Goal: Find specific page/section

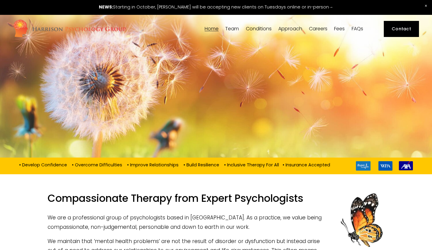
click at [229, 29] on span "Team" at bounding box center [232, 28] width 14 height 5
click at [228, 29] on span "Team" at bounding box center [232, 28] width 14 height 5
click at [0, 0] on span "Our Team" at bounding box center [0, 0] width 0 height 0
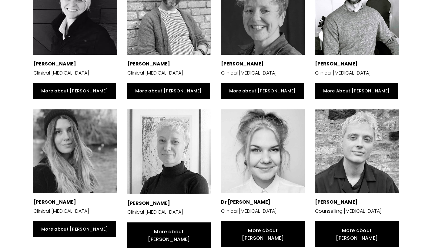
scroll to position [243, 0]
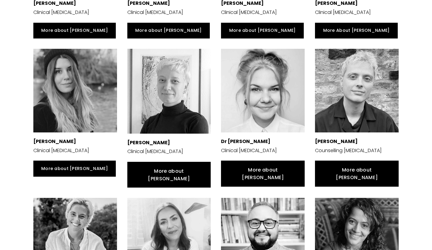
click at [56, 82] on div at bounding box center [75, 91] width 84 height 84
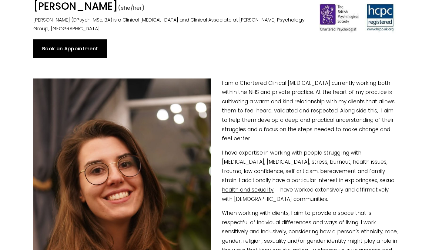
scroll to position [61, 0]
